Goal: Task Accomplishment & Management: Manage account settings

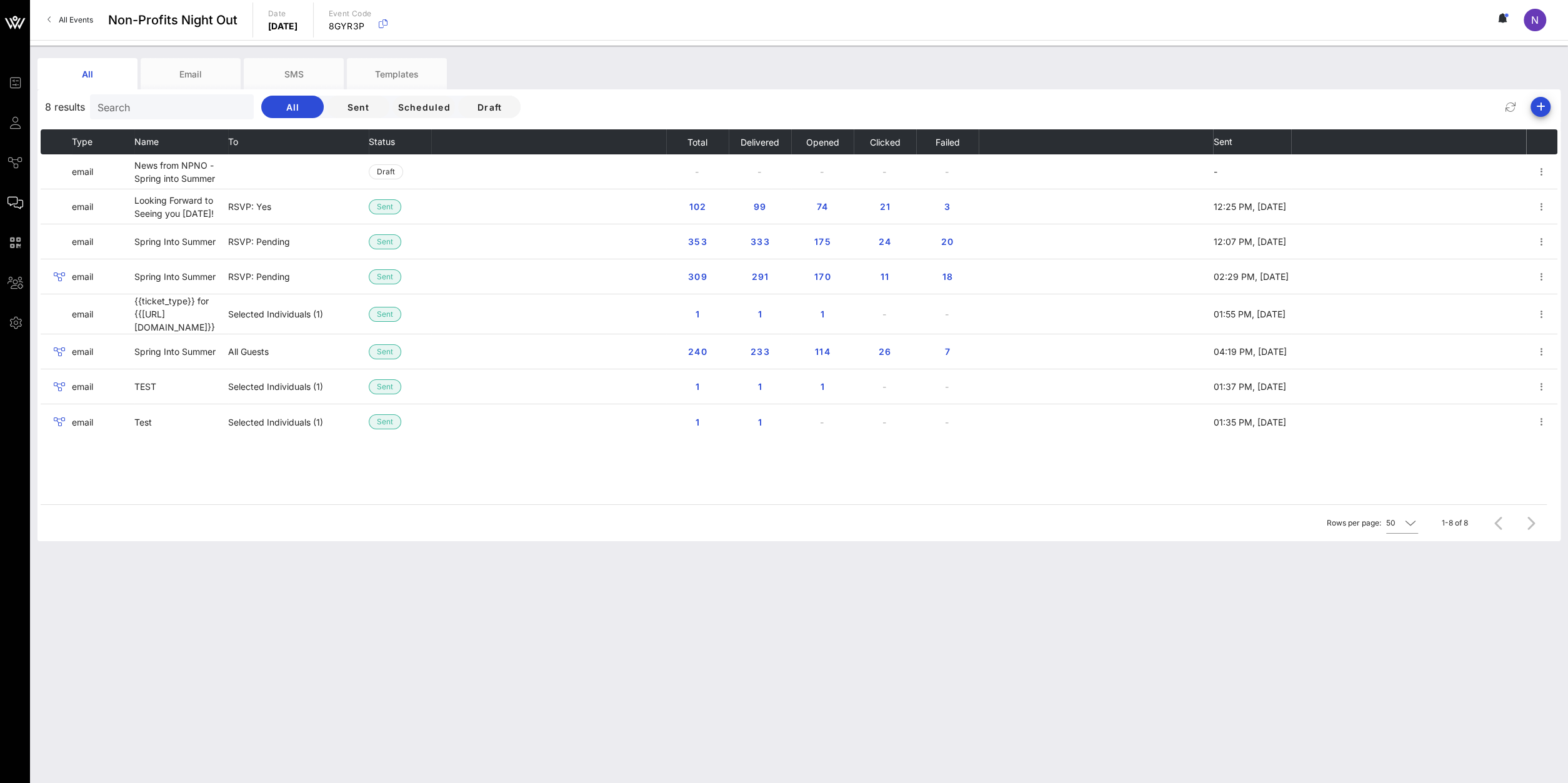
click at [73, 24] on span "All Events" at bounding box center [76, 20] width 34 height 10
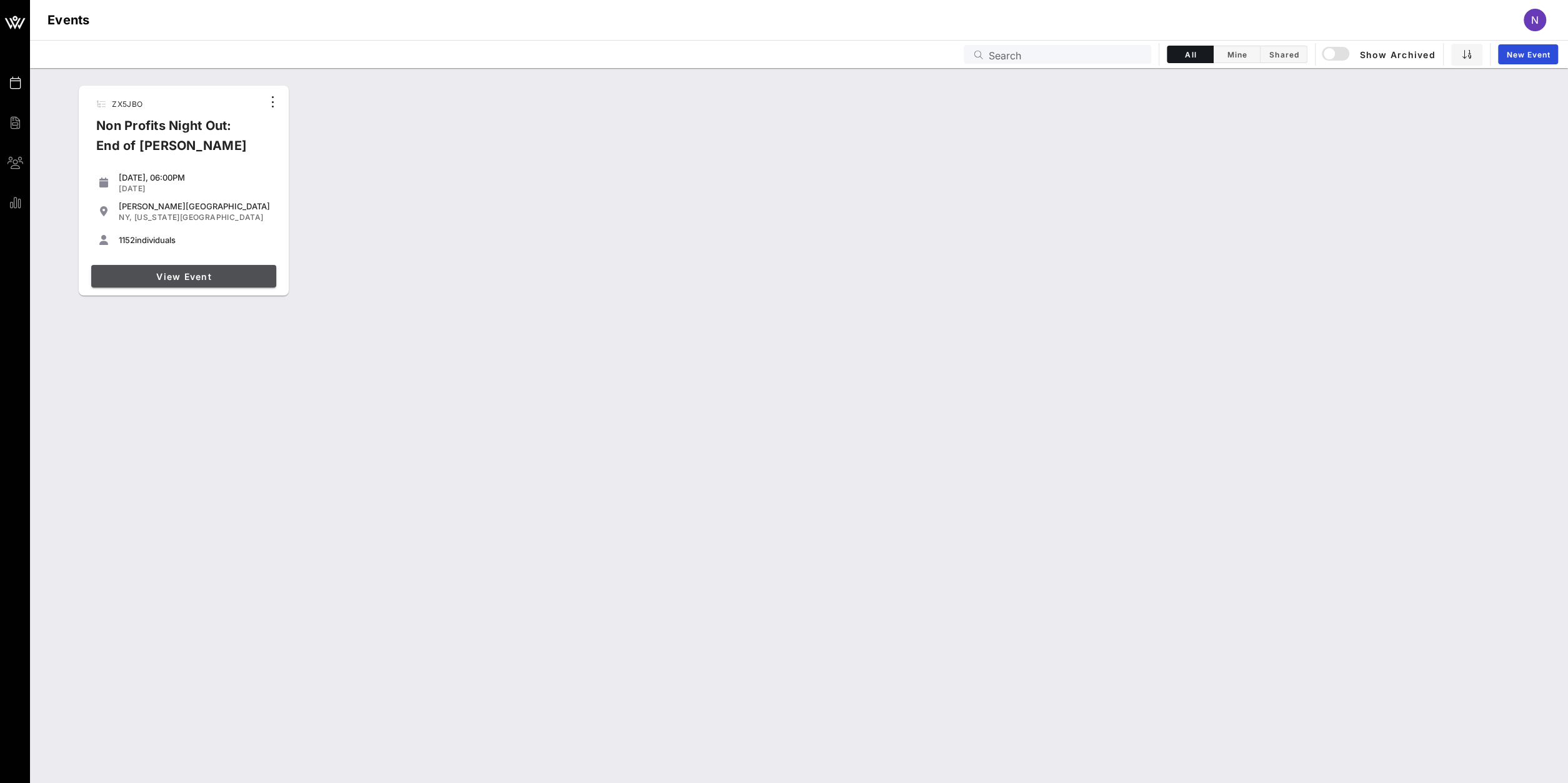
click at [222, 272] on span "View Event" at bounding box center [184, 276] width 175 height 10
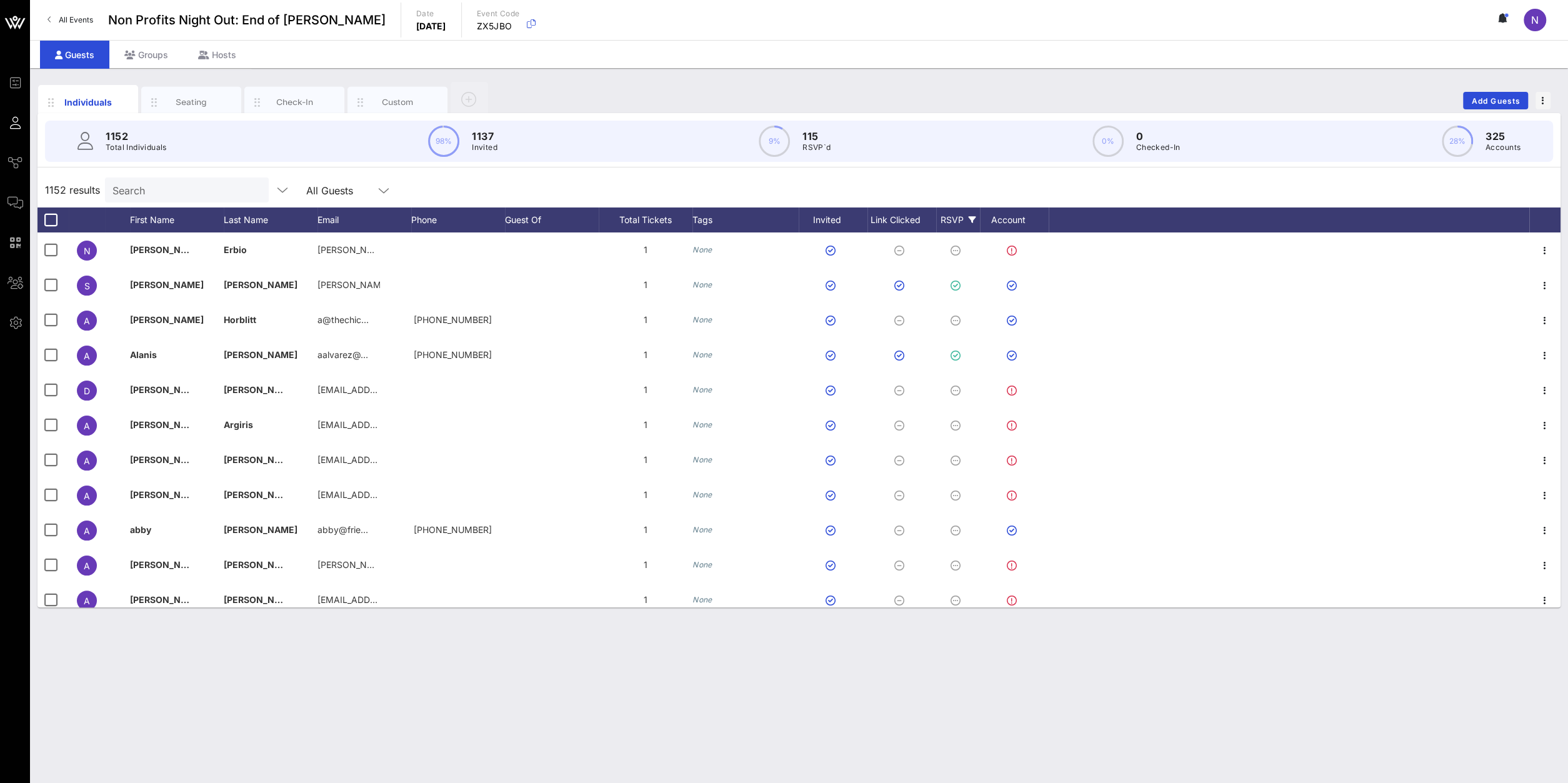
click at [966, 217] on div "RSVP" at bounding box center [958, 220] width 44 height 25
click at [958, 390] on div at bounding box center [951, 393] width 21 height 21
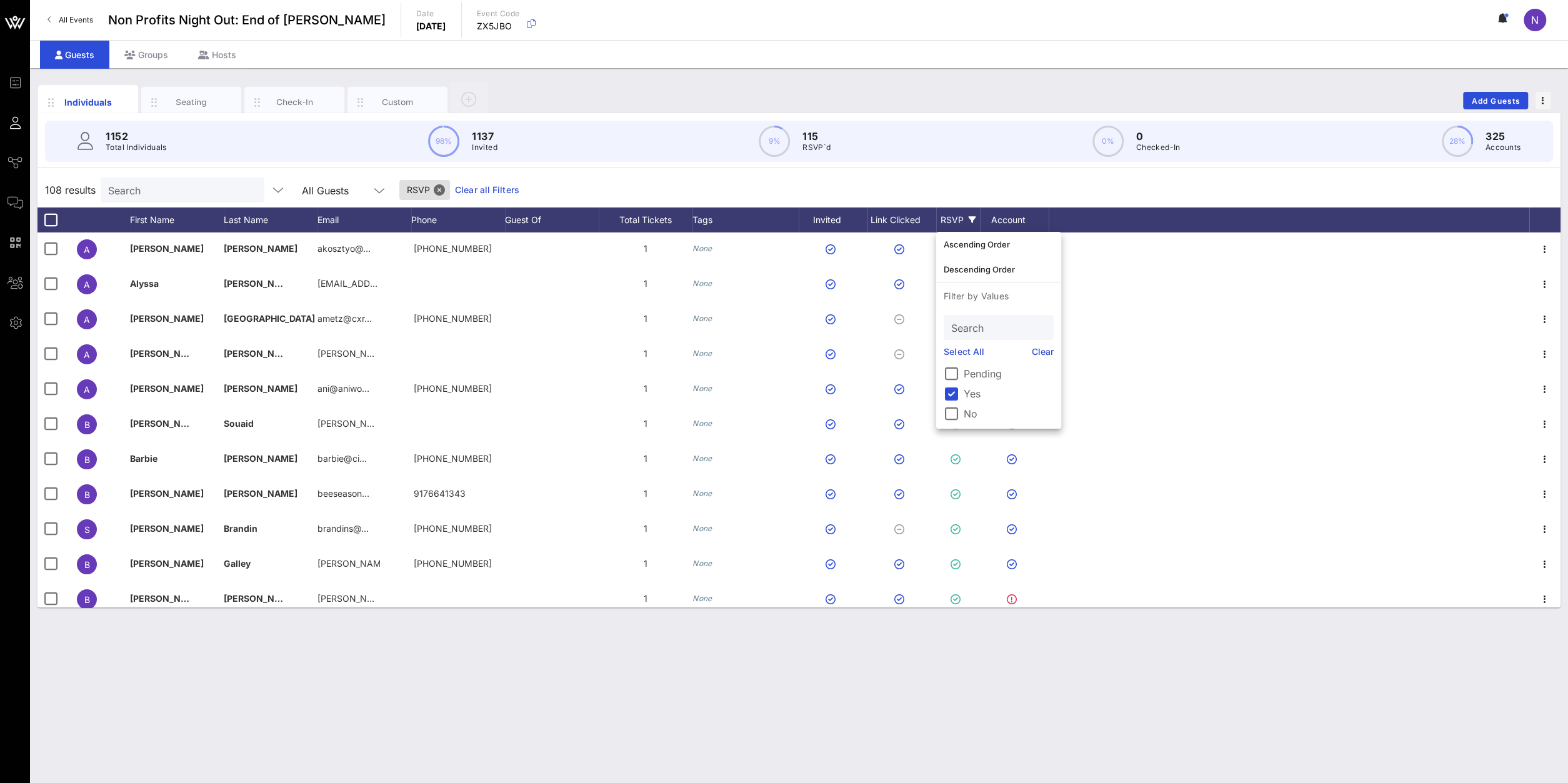
scroll to position [435, 0]
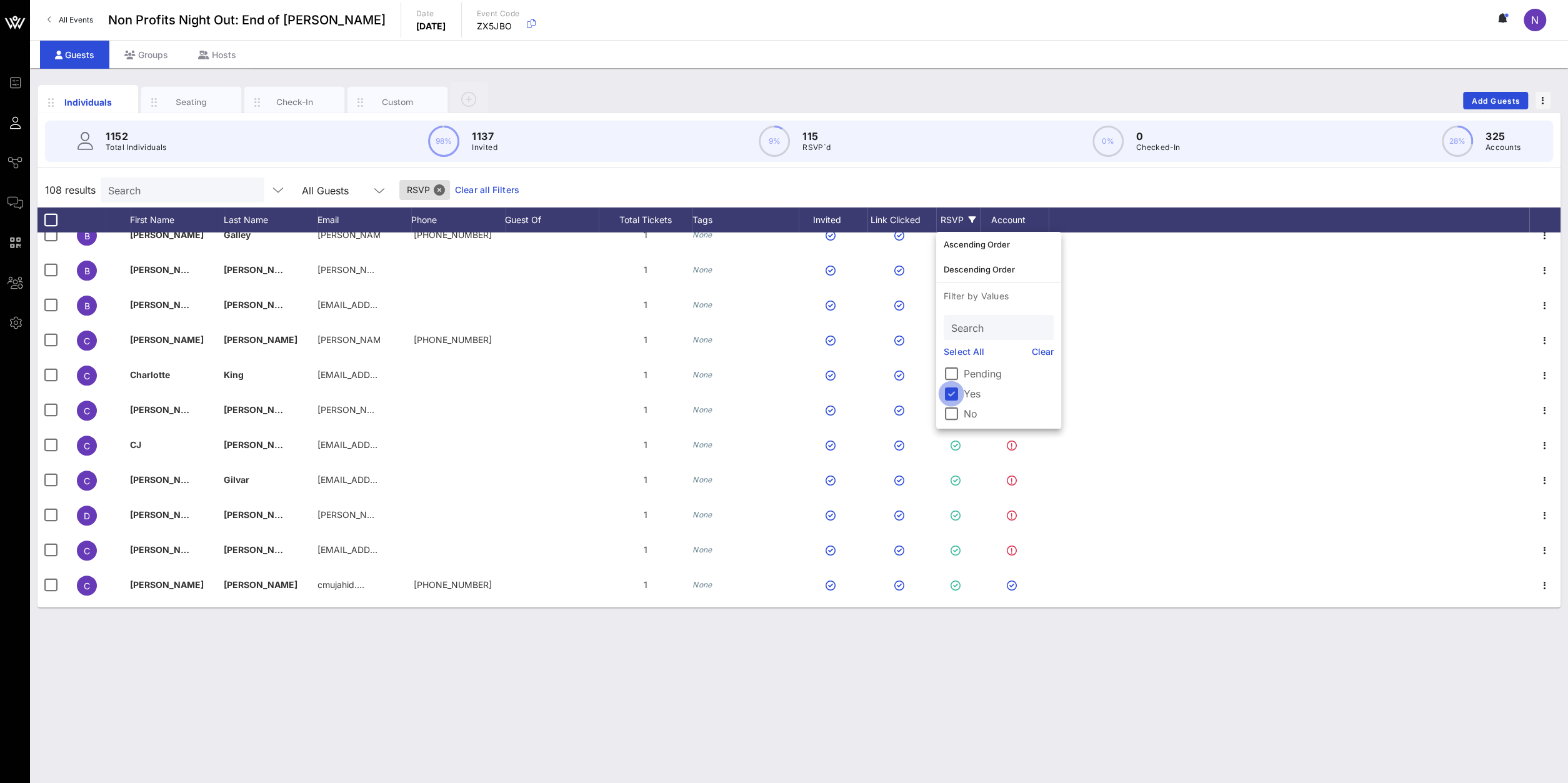
click at [951, 397] on div at bounding box center [951, 393] width 21 height 21
click at [1553, 106] on div "Individuals Seating Check-In Custom Add Guests" at bounding box center [799, 100] width 1523 height 40
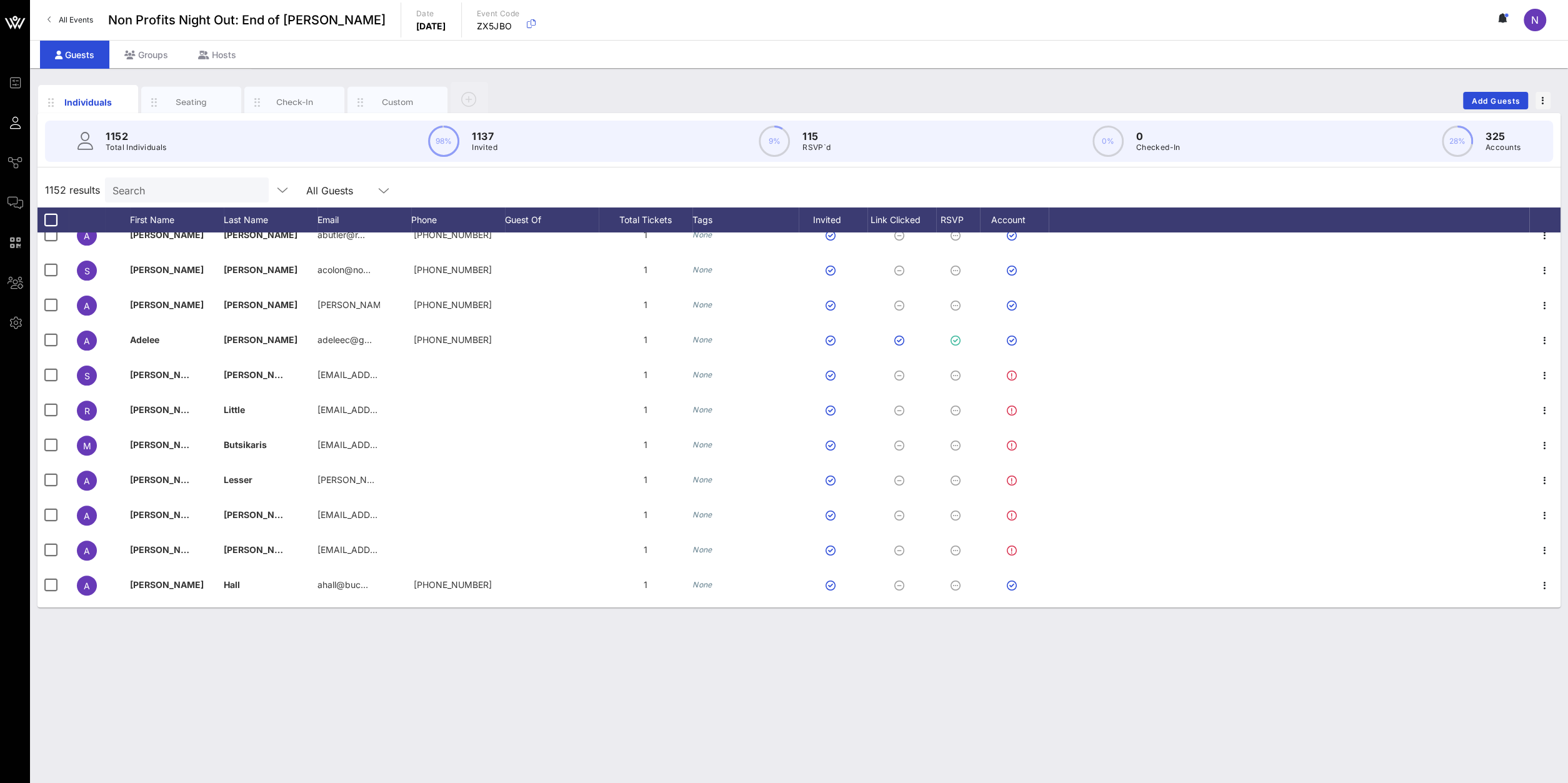
click at [1550, 104] on div "Individuals Seating Check-In Custom Add Guests" at bounding box center [799, 100] width 1523 height 40
click at [1545, 100] on span "button" at bounding box center [1543, 100] width 15 height 9
click at [1530, 117] on div "Export To CSV" at bounding box center [1519, 121] width 60 height 10
click at [157, 193] on input "Search" at bounding box center [186, 190] width 146 height 16
click at [967, 216] on div "RSVP" at bounding box center [958, 220] width 44 height 25
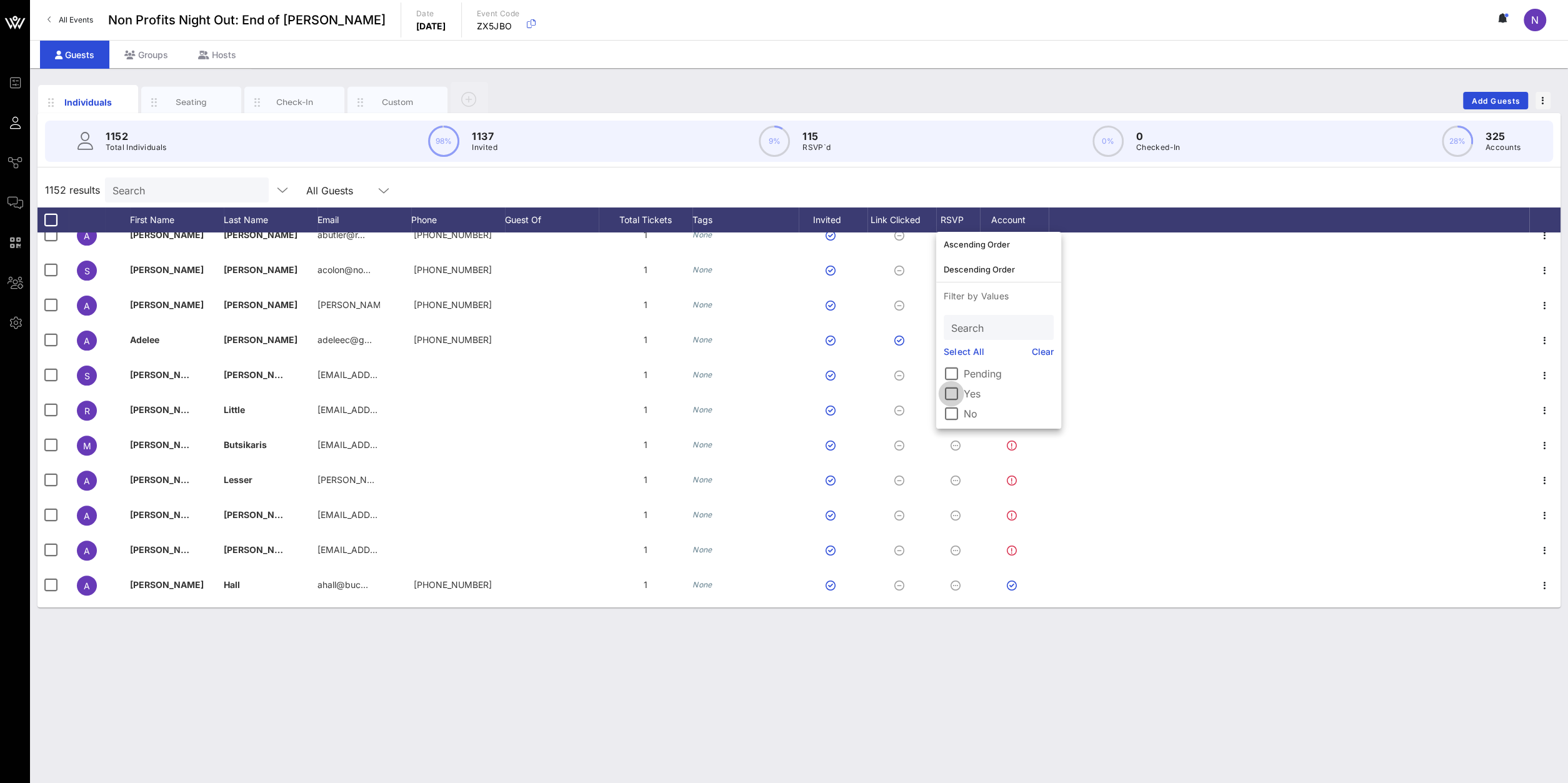
click at [953, 395] on div at bounding box center [951, 393] width 21 height 21
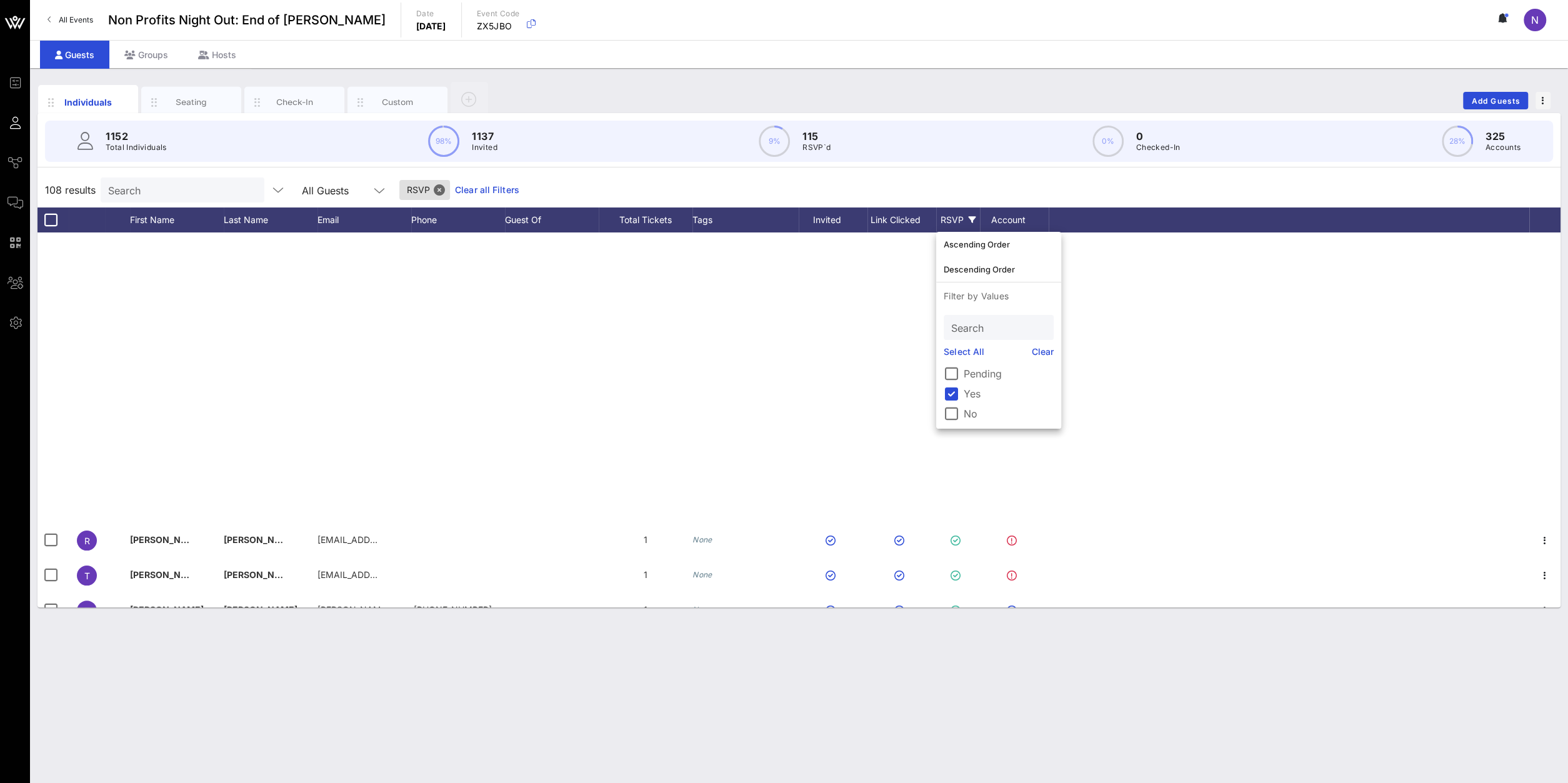
scroll to position [3404, 0]
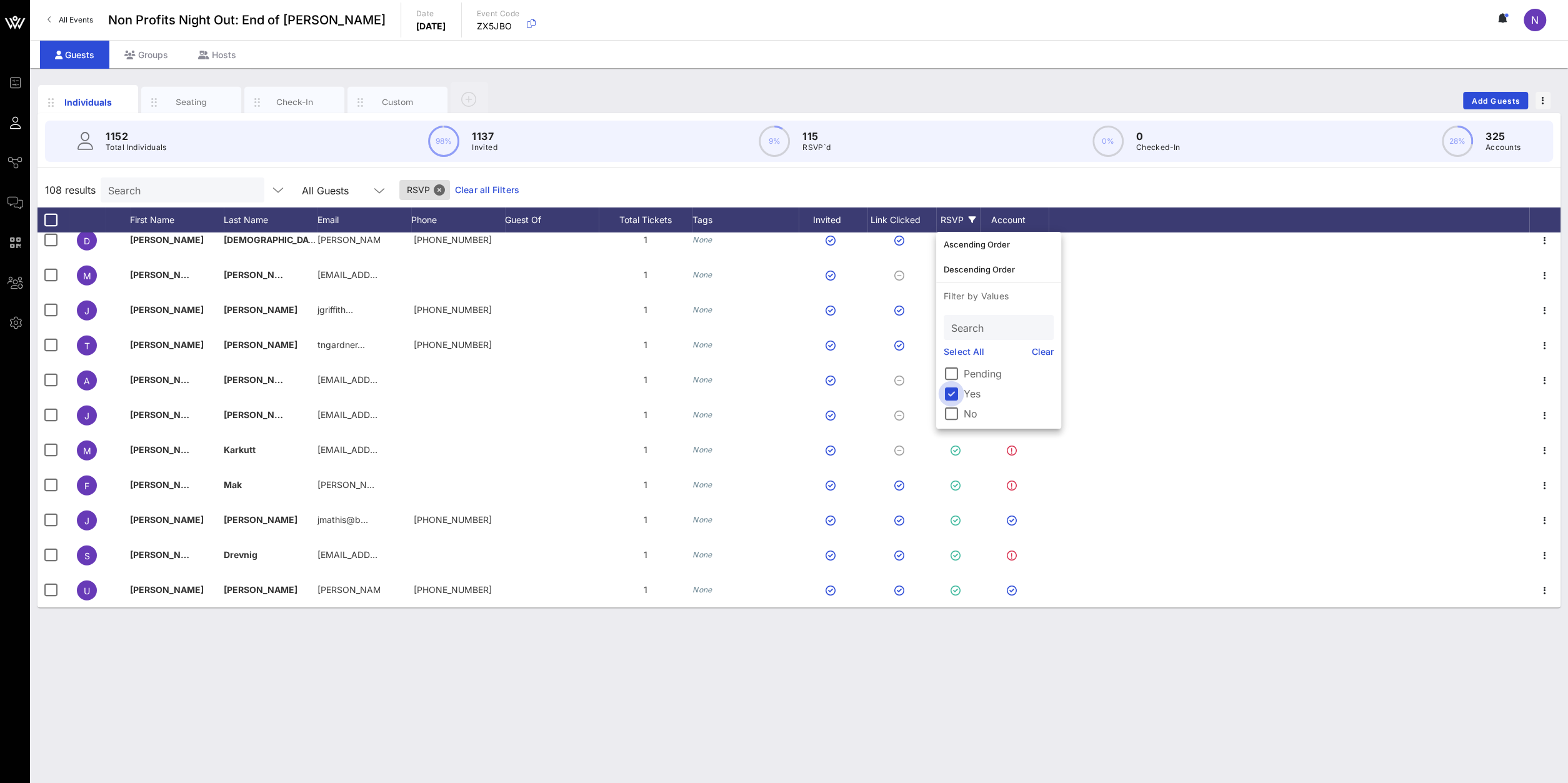
click at [949, 393] on div at bounding box center [951, 393] width 21 height 21
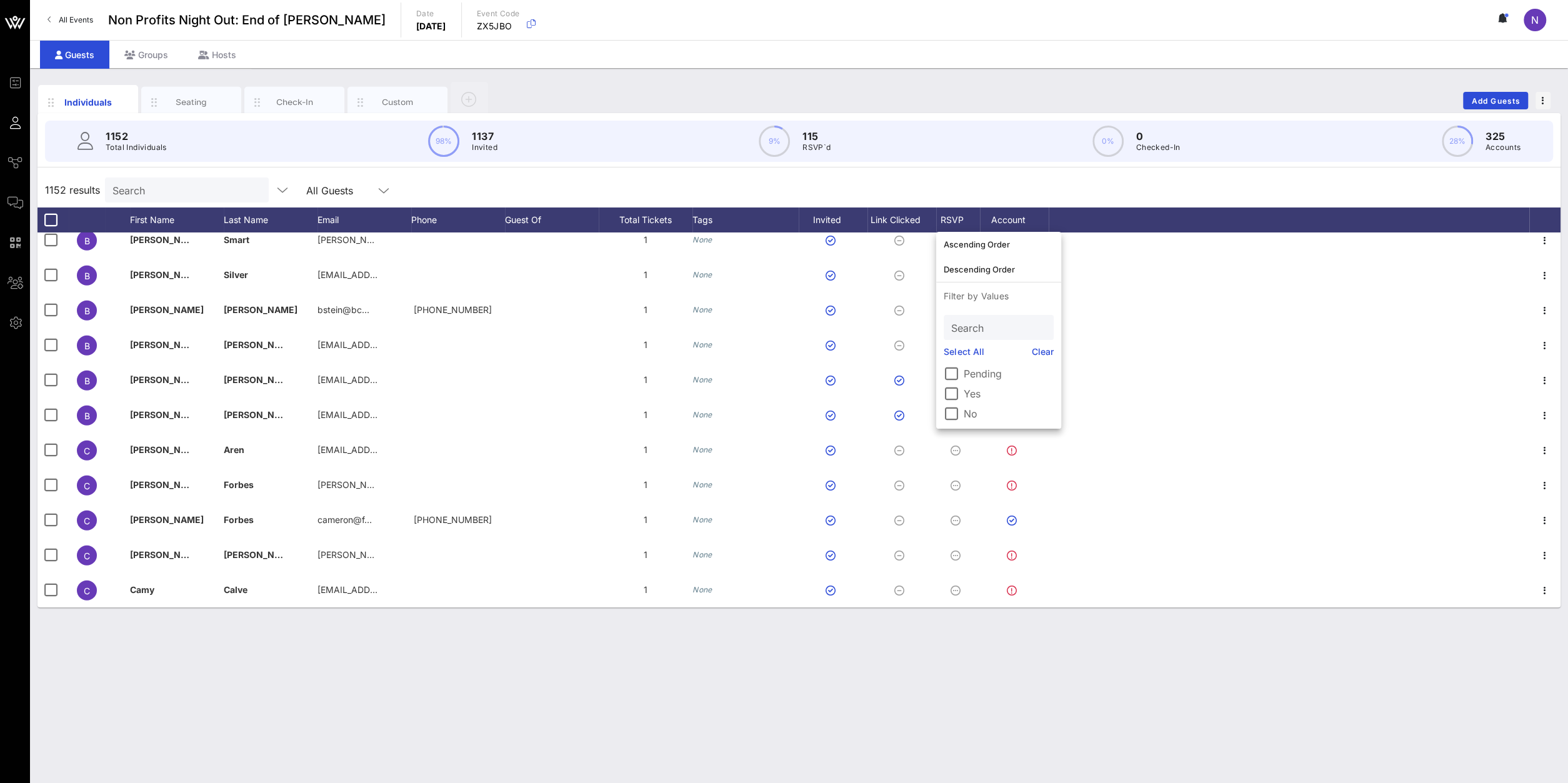
click at [861, 685] on div "Individuals Seating Check-In Custom Add Guests 1152 Total Individuals 98% 1137 …" at bounding box center [799, 426] width 1538 height 715
